Goal: Find specific page/section

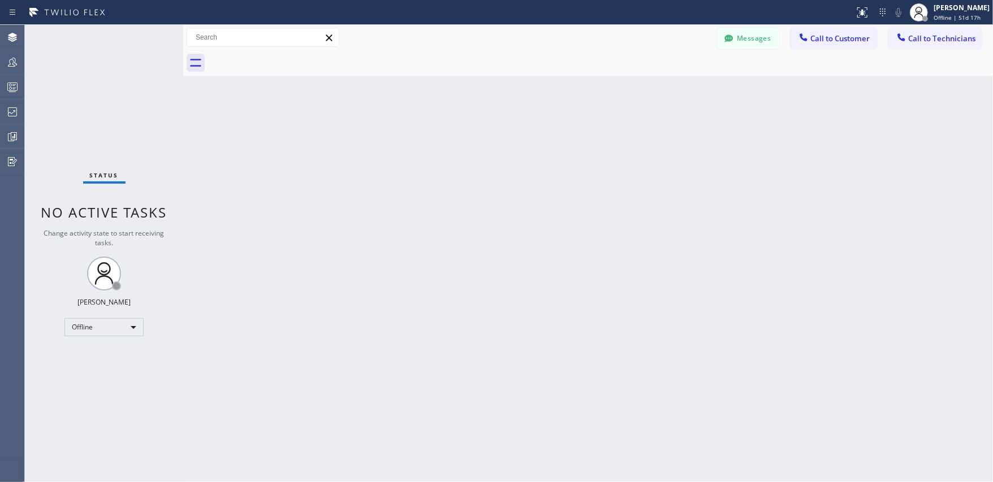
click at [19, 63] on div at bounding box center [12, 62] width 25 height 14
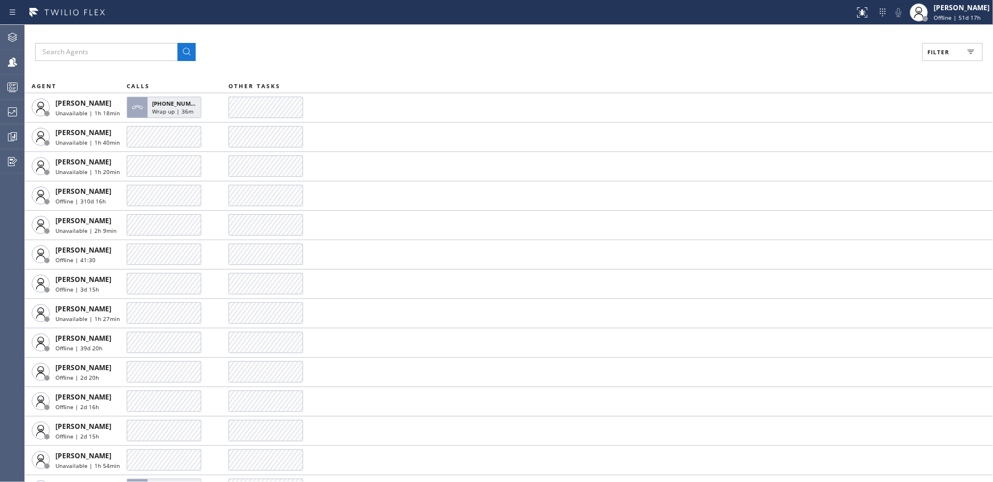
click at [8, 41] on icon at bounding box center [13, 38] width 14 height 14
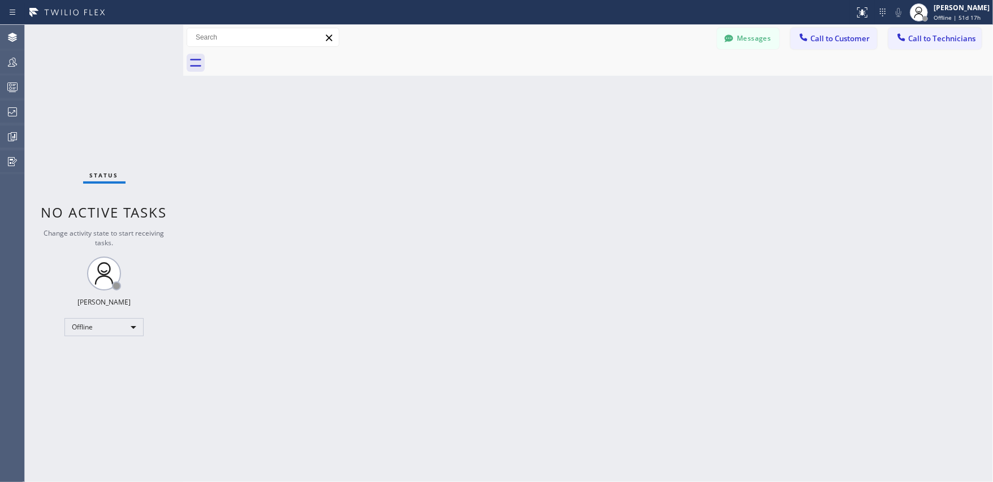
click at [13, 108] on icon at bounding box center [13, 112] width 14 height 14
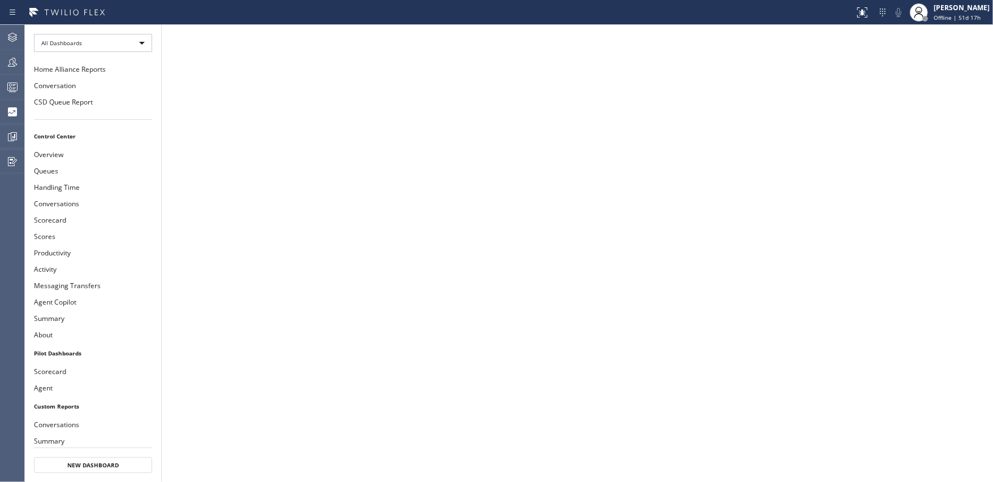
click at [81, 105] on button "CSD Queue Report" at bounding box center [93, 102] width 136 height 16
